Goal: Find specific page/section: Find specific page/section

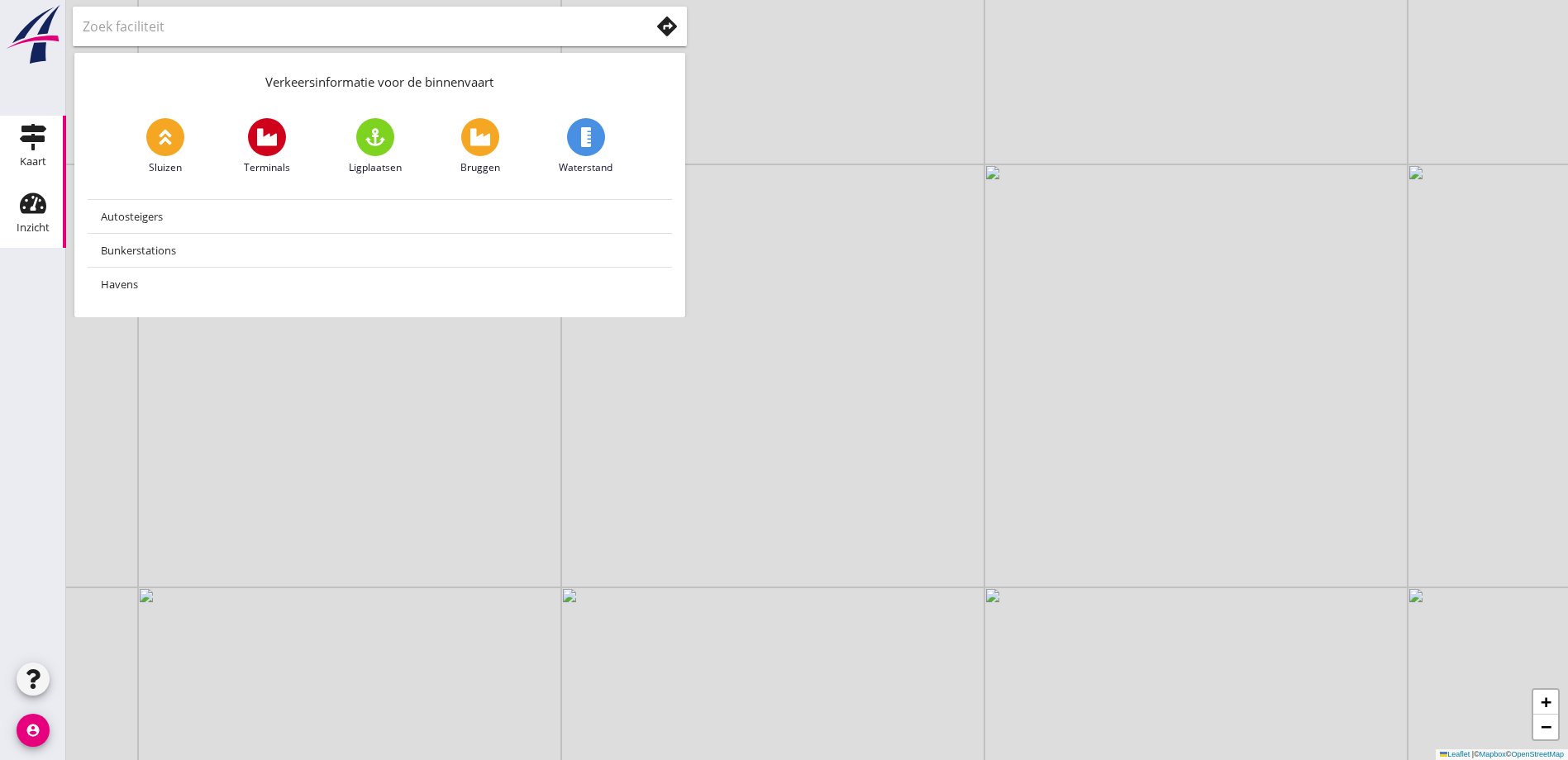
click at [37, 208] on use at bounding box center [33, 203] width 26 height 20
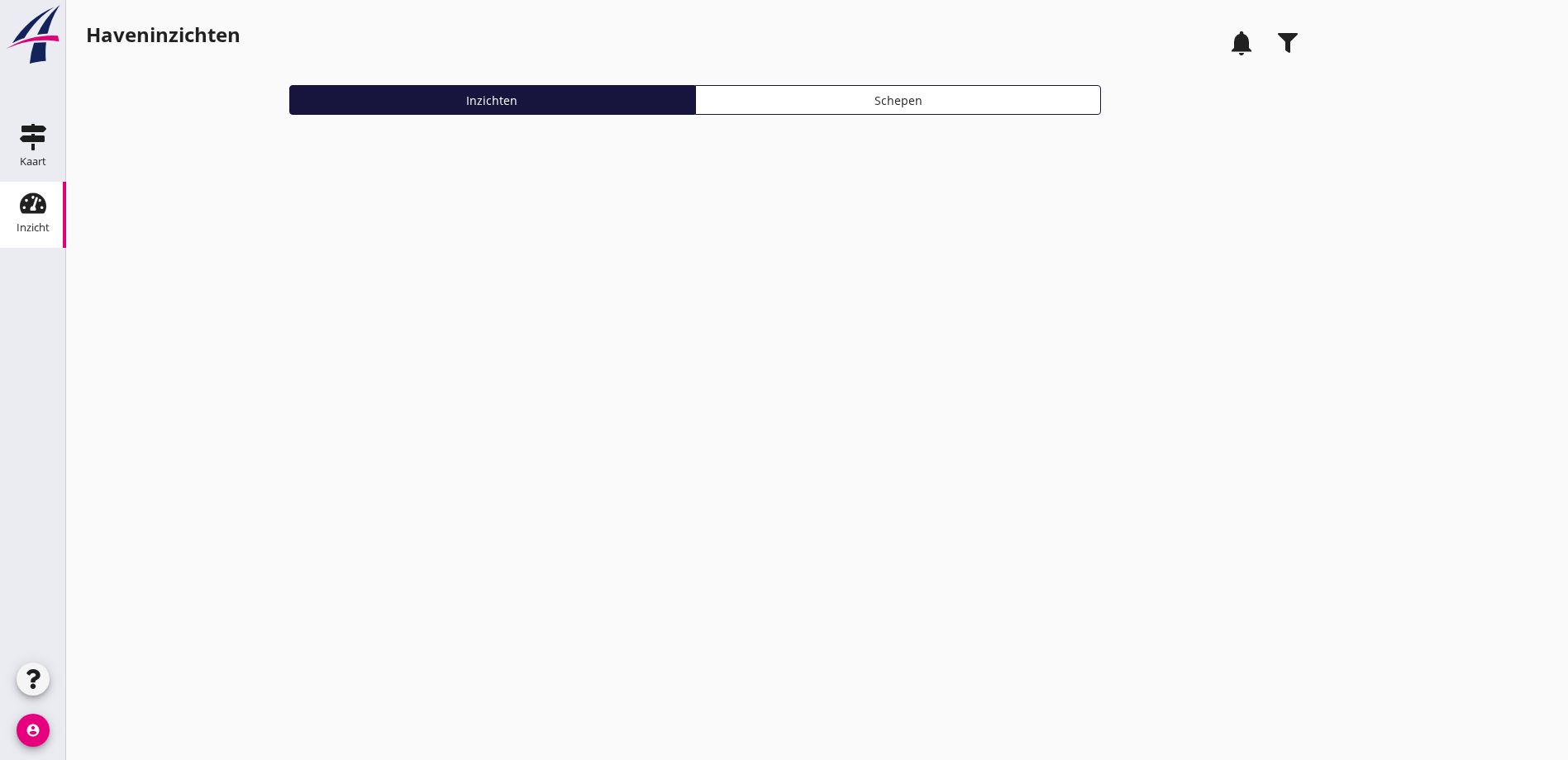
click at [1278, 38] on use "button" at bounding box center [1288, 43] width 20 height 20
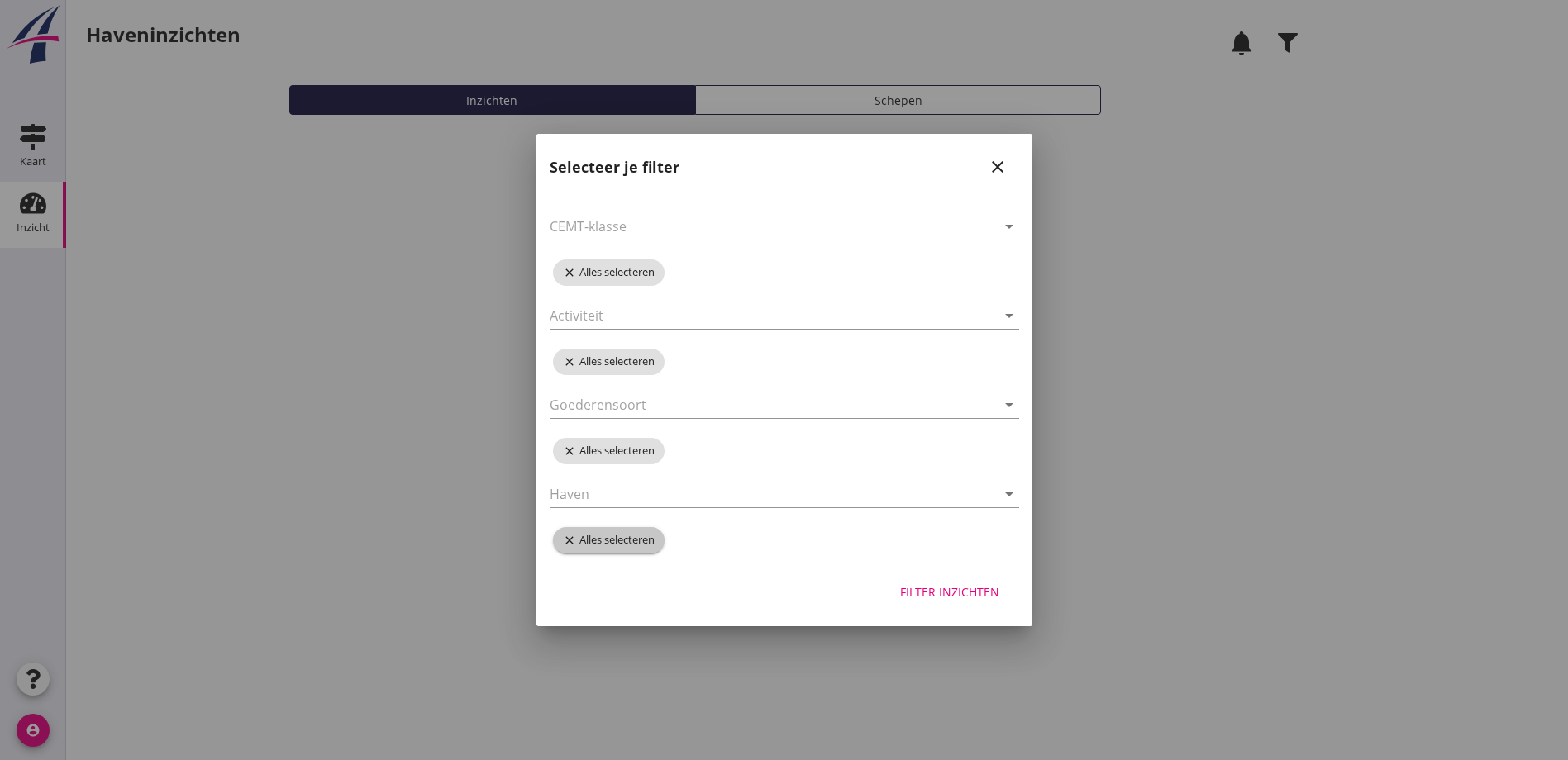
click at [568, 542] on icon "close" at bounding box center [571, 541] width 17 height 13
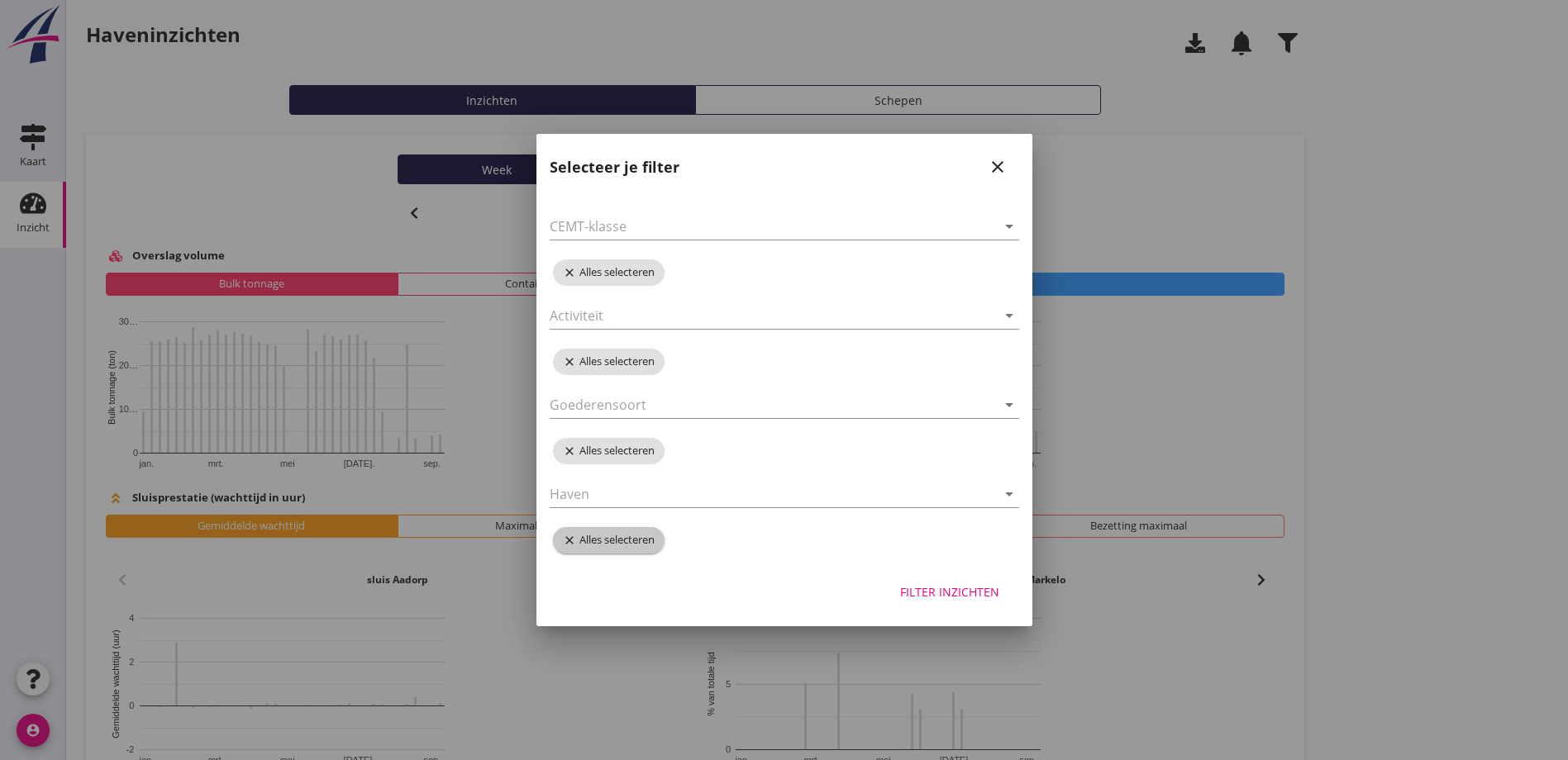
click at [604, 540] on span "close Alles selecteren" at bounding box center [608, 540] width 111 height 26
click at [1009, 491] on icon "arrow_drop_down" at bounding box center [1009, 494] width 20 height 20
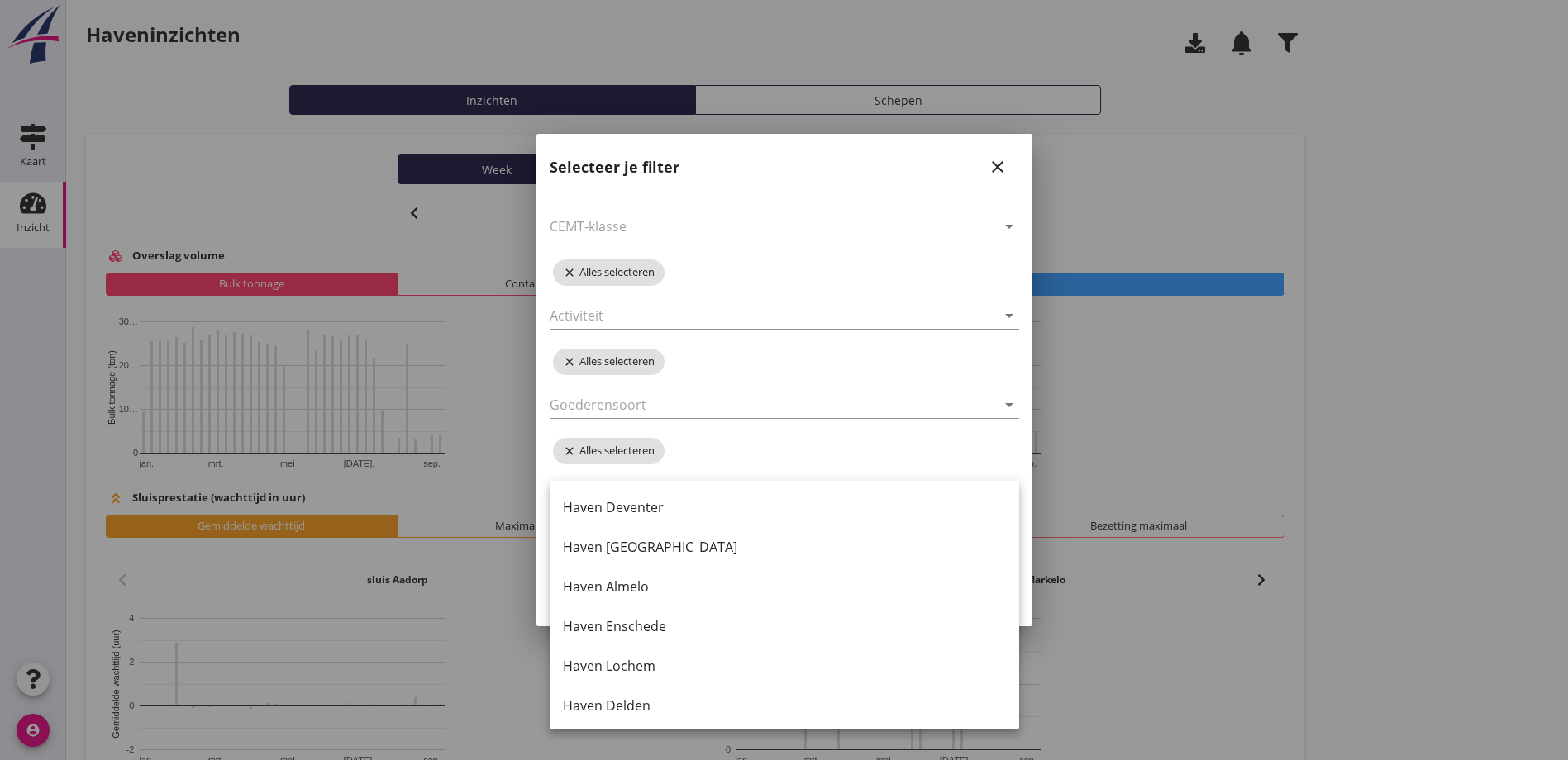
drag, startPoint x: 616, startPoint y: 509, endPoint x: 624, endPoint y: 512, distance: 8.5
click at [616, 510] on div "Haven Deventer" at bounding box center [784, 508] width 443 height 20
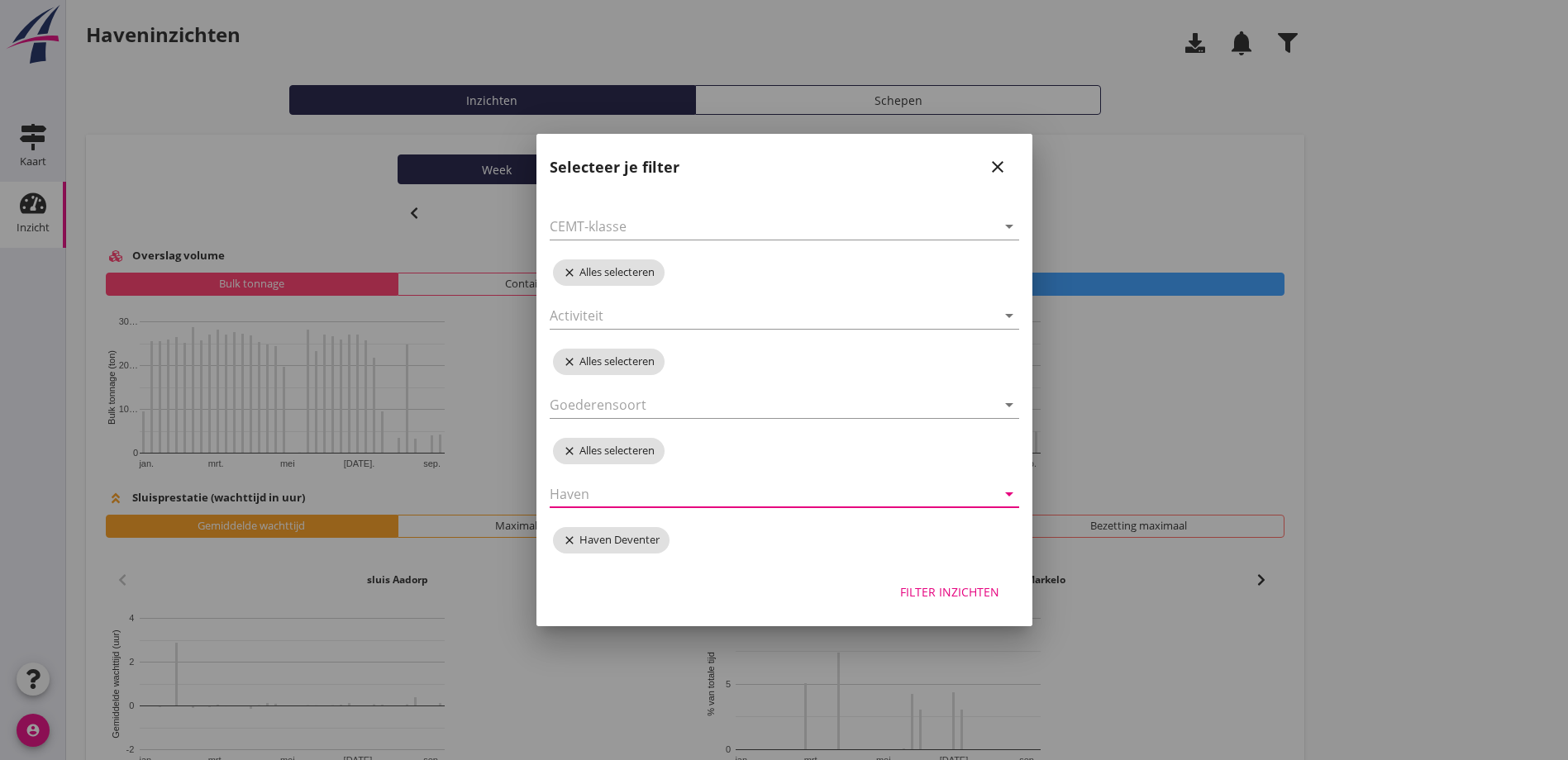
click at [942, 591] on div "Filter inzichten" at bounding box center [950, 592] width 100 height 18
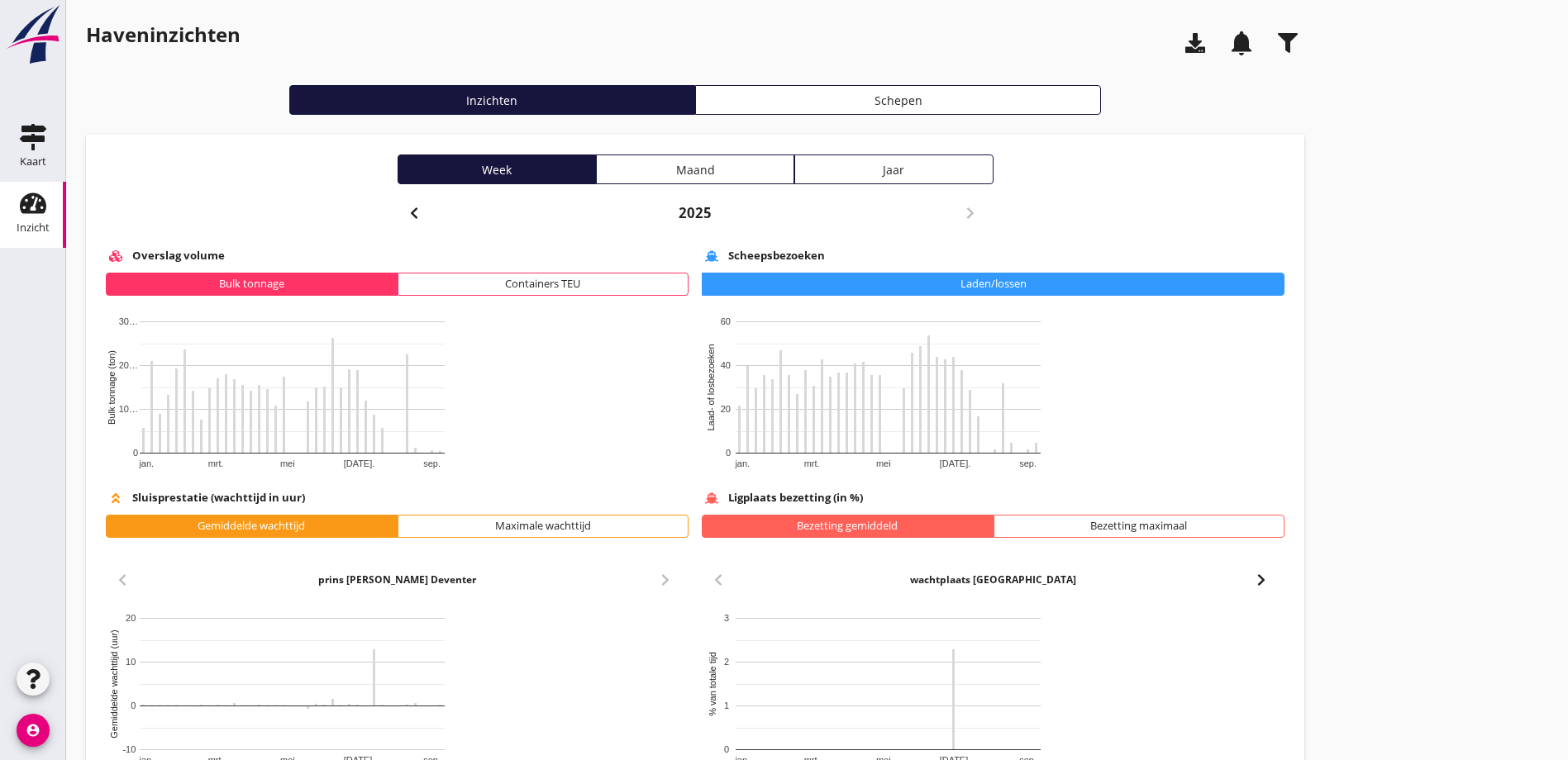
click at [603, 174] on div "Maand" at bounding box center [695, 170] width 183 height 18
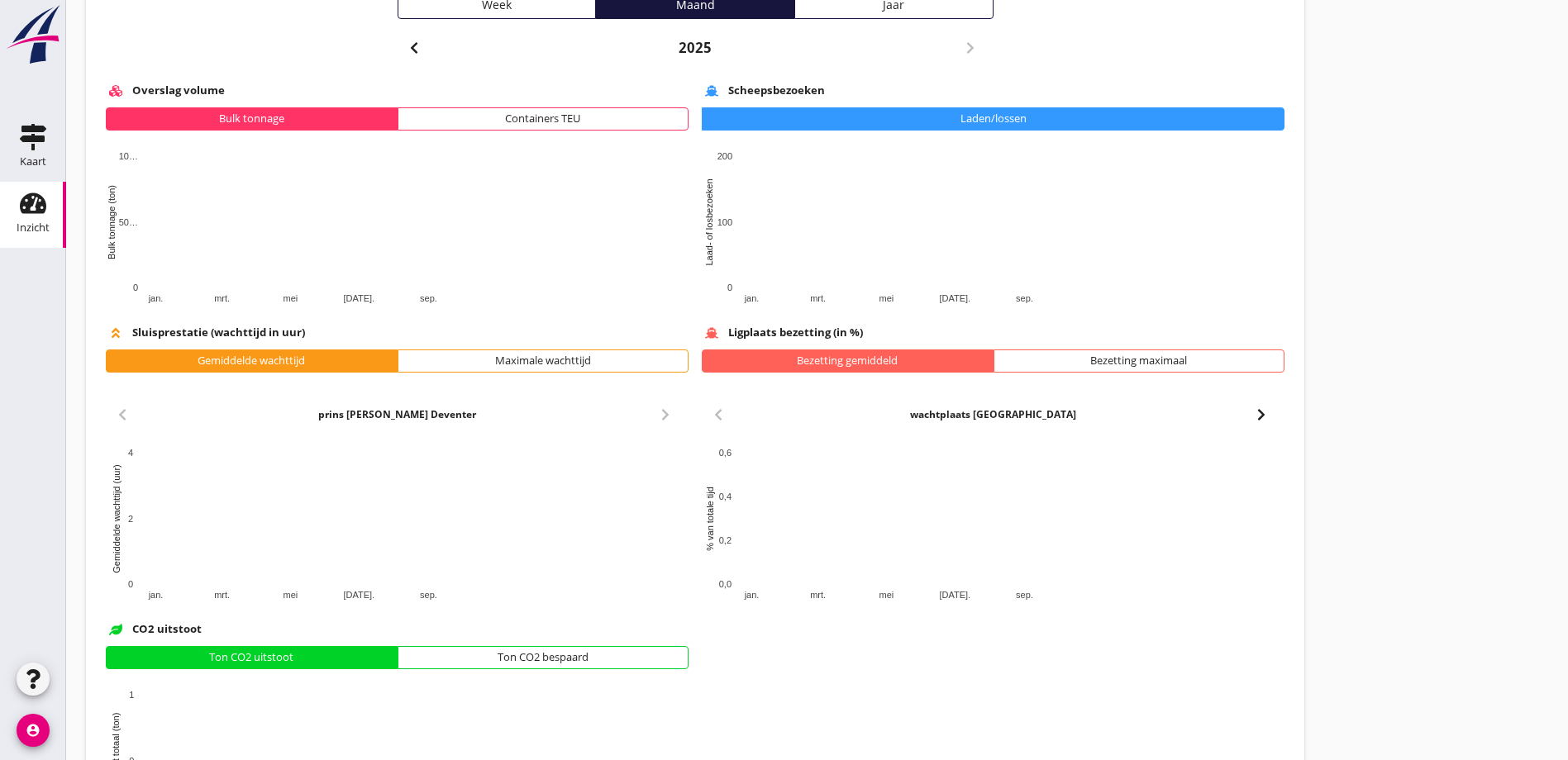
scroll to position [83, 0]
